Goal: Task Accomplishment & Management: Use online tool/utility

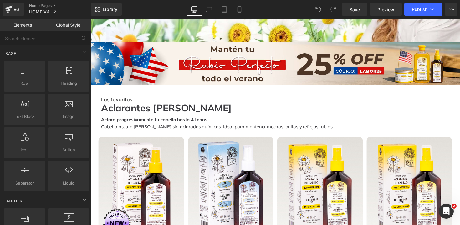
scroll to position [187, 0]
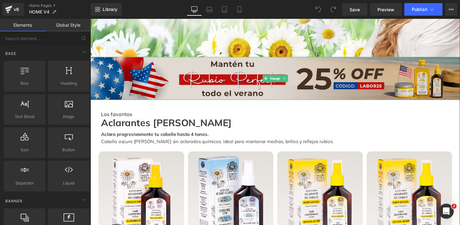
click at [242, 72] on img at bounding box center [280, 80] width 379 height 44
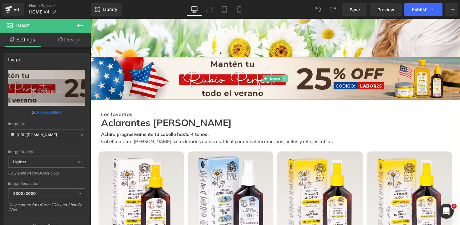
click at [288, 78] on icon at bounding box center [289, 80] width 3 height 4
click at [291, 78] on icon at bounding box center [292, 79] width 3 height 3
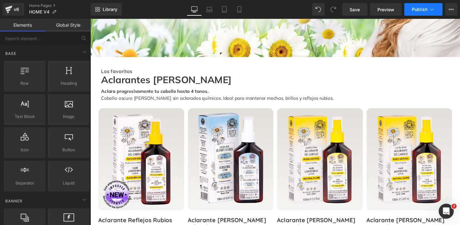
click at [418, 7] on span "Publish" at bounding box center [420, 9] width 16 height 5
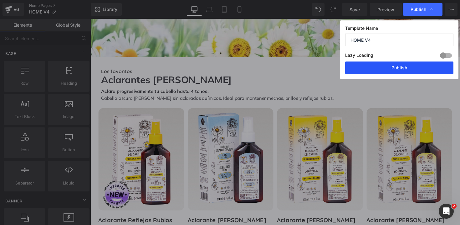
drag, startPoint x: 382, startPoint y: 68, endPoint x: 296, endPoint y: 50, distance: 87.4
click at [382, 68] on button "Publish" at bounding box center [399, 67] width 108 height 13
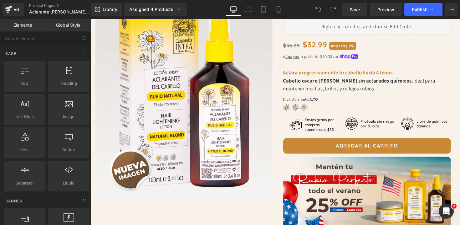
scroll to position [110, 0]
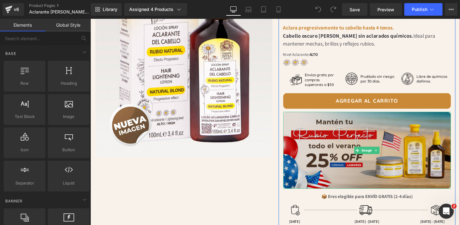
click at [345, 123] on img at bounding box center [374, 153] width 172 height 79
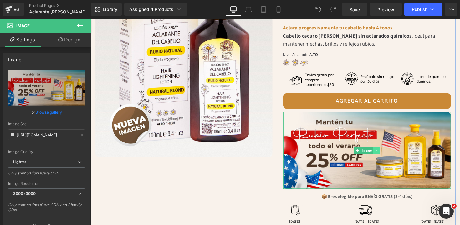
click at [382, 152] on icon at bounding box center [383, 154] width 3 height 4
click at [386, 152] on icon at bounding box center [386, 153] width 3 height 3
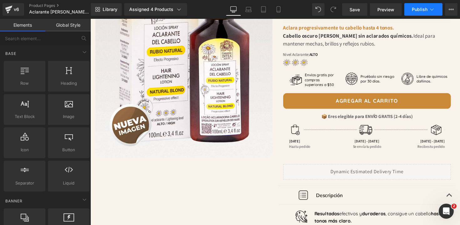
click at [418, 13] on button "Publish" at bounding box center [424, 9] width 38 height 13
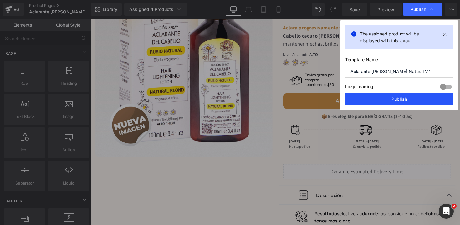
click at [389, 97] on button "Publish" at bounding box center [399, 99] width 108 height 13
